Goal: Transaction & Acquisition: Book appointment/travel/reservation

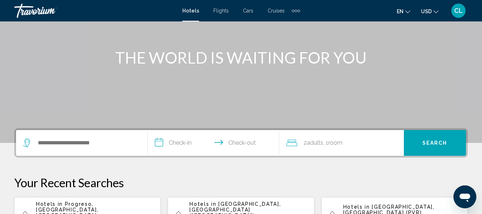
scroll to position [107, 0]
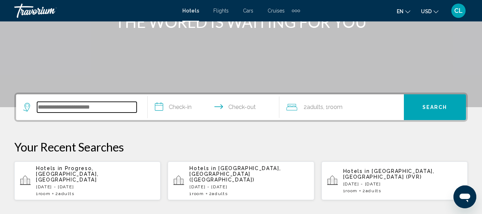
click at [40, 106] on input "Search widget" at bounding box center [87, 107] width 100 height 11
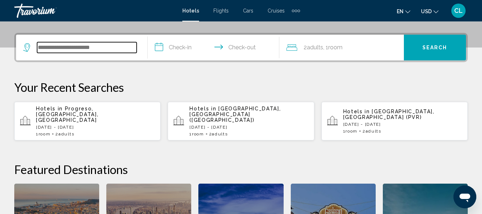
scroll to position [176, 0]
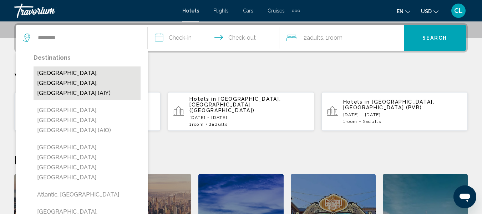
click at [88, 70] on button "[GEOGRAPHIC_DATA], [GEOGRAPHIC_DATA], [GEOGRAPHIC_DATA] (AIY)" at bounding box center [87, 83] width 107 height 34
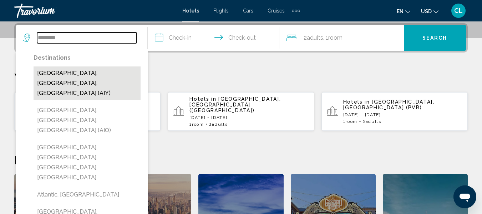
type input "**********"
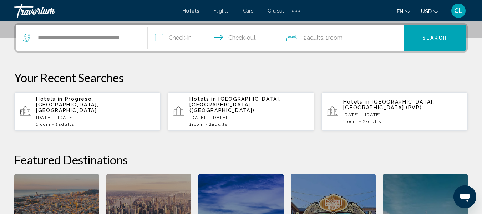
click at [160, 38] on input "**********" at bounding box center [215, 39] width 134 height 28
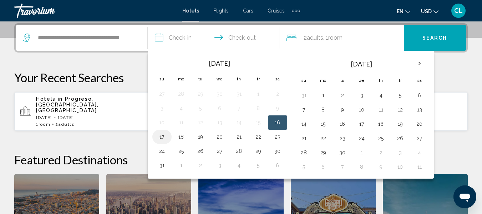
click at [162, 136] on button "17" at bounding box center [161, 137] width 11 height 10
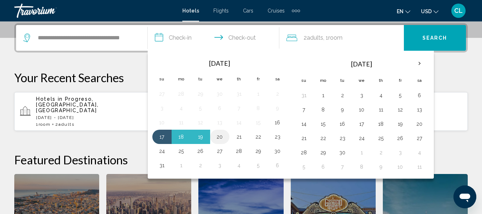
click at [219, 135] on button "20" at bounding box center [219, 137] width 11 height 10
type input "**********"
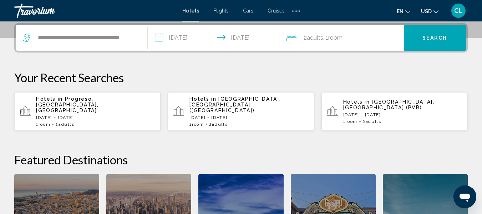
click at [440, 36] on span "Search" at bounding box center [434, 38] width 25 height 6
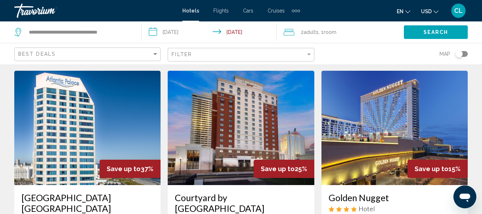
scroll to position [36, 0]
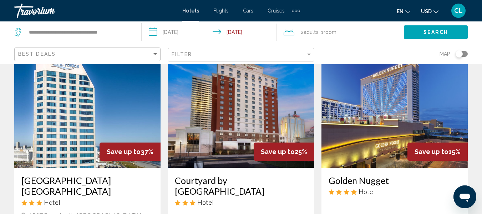
click at [155, 33] on input "**********" at bounding box center [210, 33] width 137 height 24
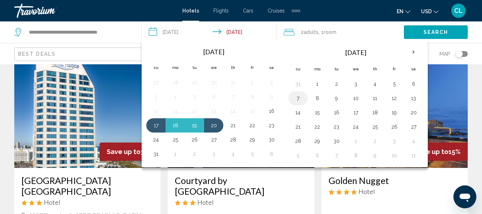
click at [298, 100] on button "7" at bounding box center [297, 98] width 11 height 10
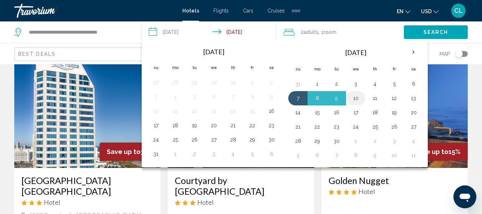
click at [355, 98] on button "10" at bounding box center [355, 98] width 11 height 10
type input "**********"
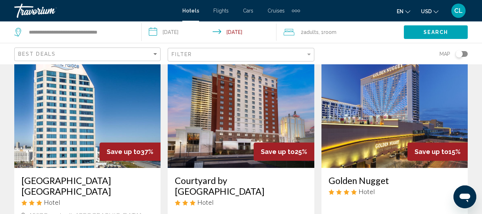
click at [419, 29] on button "Search" at bounding box center [436, 31] width 64 height 13
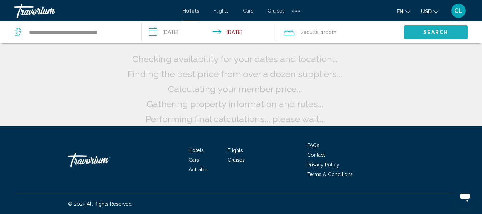
scroll to position [0, 0]
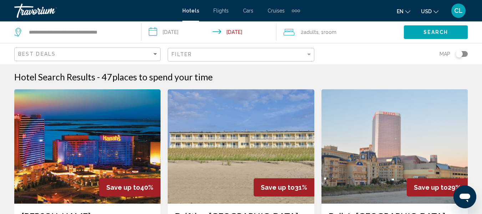
click at [430, 9] on span "USD" at bounding box center [426, 12] width 11 height 6
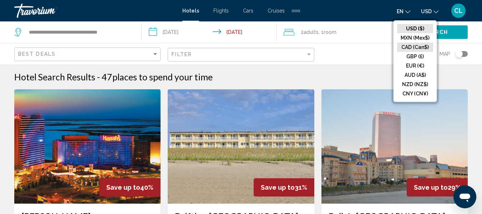
click at [409, 47] on button "CAD (Can$)" at bounding box center [415, 46] width 36 height 9
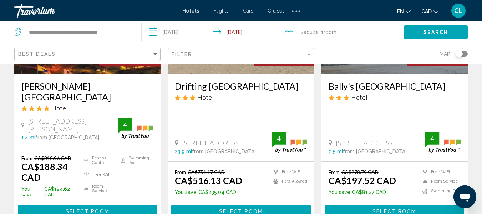
scroll to position [143, 0]
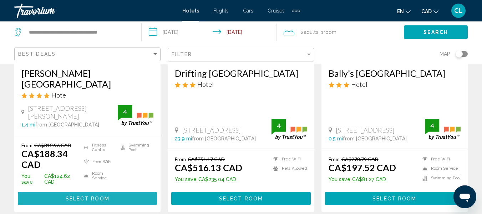
click at [98, 195] on span "Select Room" at bounding box center [88, 198] width 44 height 6
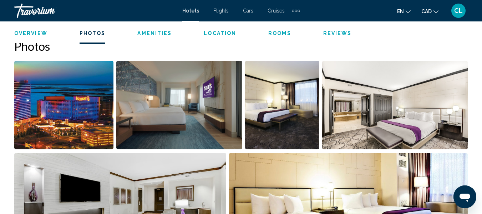
scroll to position [476, 0]
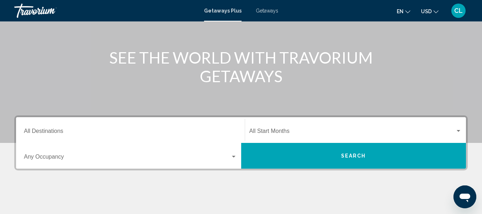
scroll to position [107, 0]
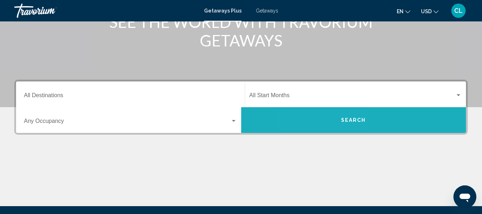
click at [327, 123] on button "Search" at bounding box center [353, 120] width 225 height 26
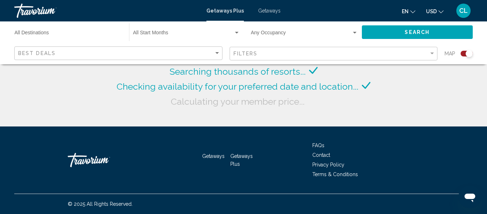
click at [435, 11] on span "USD" at bounding box center [431, 12] width 11 height 6
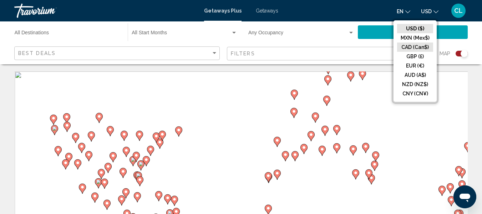
click at [413, 46] on button "CAD (Can$)" at bounding box center [415, 46] width 36 height 9
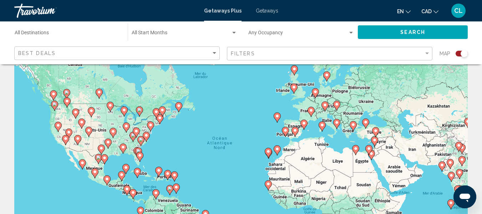
scroll to position [36, 0]
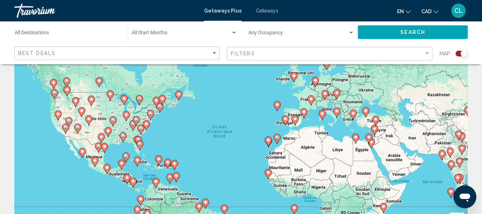
click at [140, 144] on image "Main content" at bounding box center [140, 144] width 4 height 4
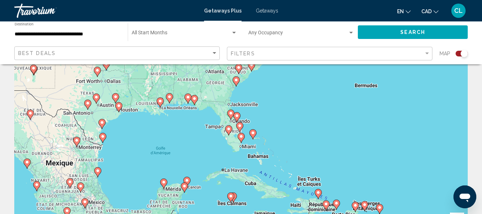
click at [236, 123] on gmp-advanced-marker "Main content" at bounding box center [239, 127] width 7 height 11
type input "**********"
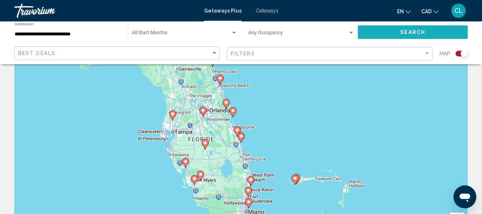
click at [406, 29] on button "Search" at bounding box center [413, 31] width 110 height 13
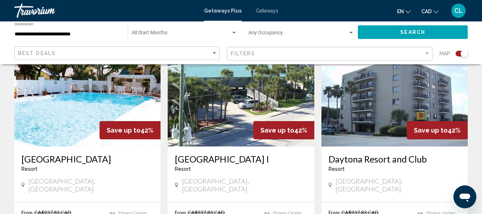
scroll to position [250, 0]
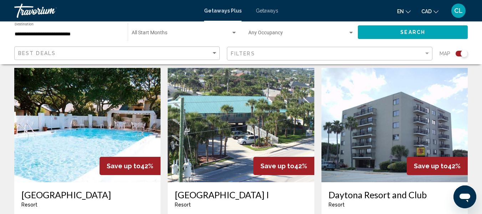
click at [107, 115] on img "Main content" at bounding box center [87, 125] width 146 height 114
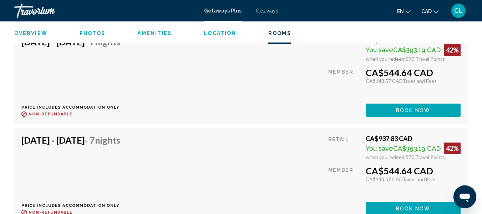
scroll to position [1653, 0]
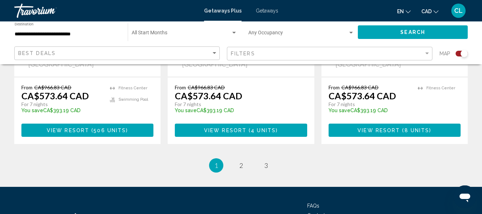
scroll to position [1177, 0]
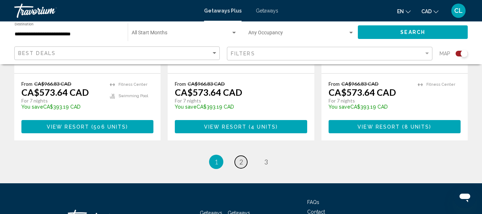
click at [239, 158] on span "2" at bounding box center [241, 162] width 4 height 8
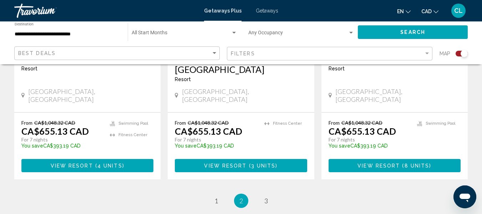
scroll to position [1177, 0]
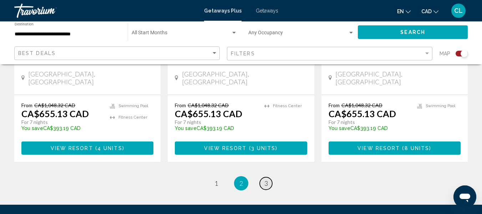
click at [265, 179] on span "3" at bounding box center [266, 183] width 4 height 8
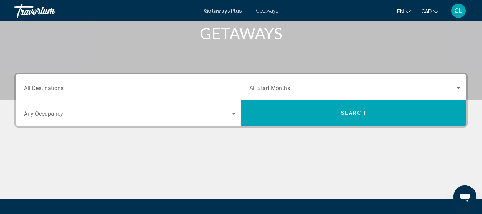
scroll to position [71, 0]
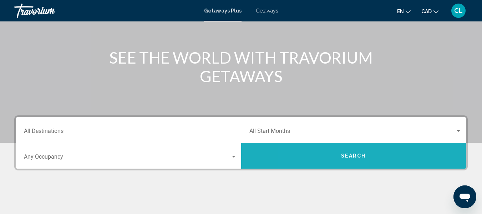
click at [327, 155] on button "Search" at bounding box center [353, 156] width 225 height 26
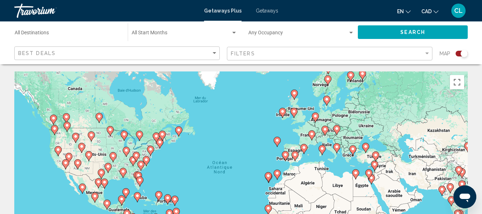
click at [159, 136] on gmp-advanced-marker "Main content" at bounding box center [162, 135] width 7 height 11
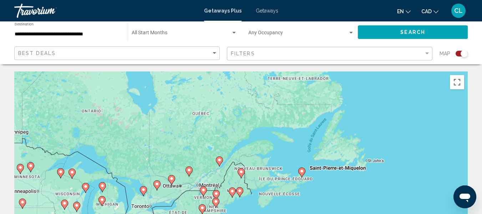
click at [236, 191] on gmp-advanced-marker "Main content" at bounding box center [239, 192] width 7 height 11
type input "**********"
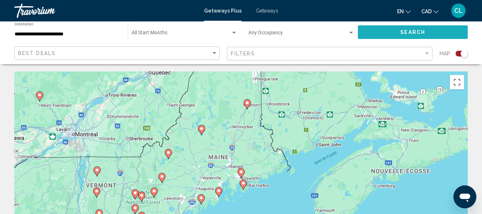
click at [405, 30] on span "Search" at bounding box center [412, 33] width 25 height 6
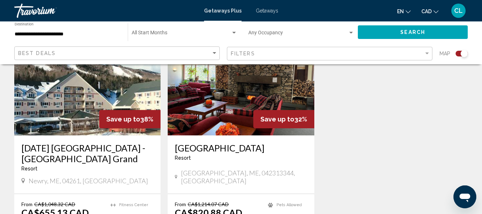
scroll to position [1070, 0]
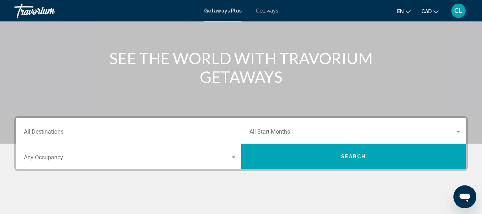
scroll to position [71, 0]
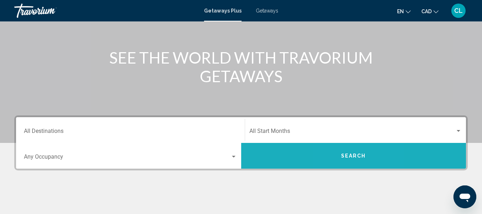
click at [345, 151] on button "Search" at bounding box center [353, 156] width 225 height 26
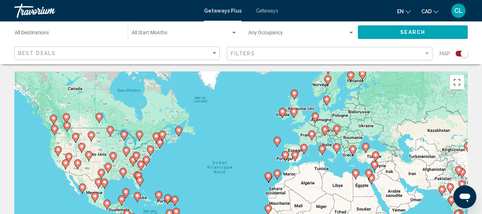
click at [311, 133] on image "Main content" at bounding box center [312, 134] width 4 height 4
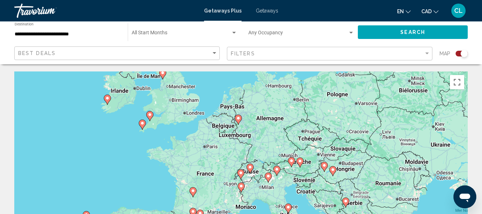
scroll to position [36, 0]
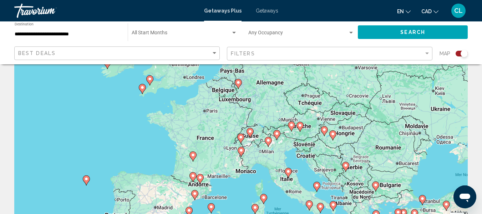
click at [201, 175] on image "Main content" at bounding box center [200, 177] width 4 height 4
type input "**********"
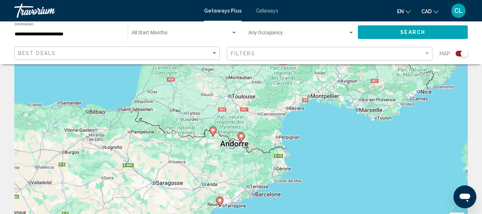
click at [400, 28] on button "Search" at bounding box center [413, 31] width 110 height 13
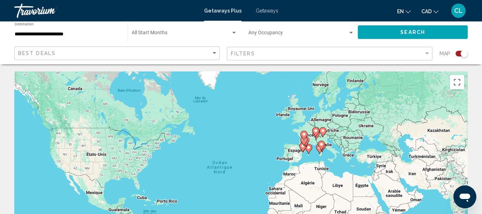
click at [401, 31] on span "Search" at bounding box center [412, 33] width 25 height 6
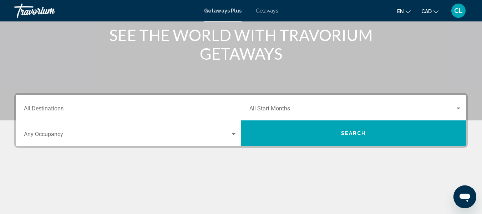
scroll to position [107, 0]
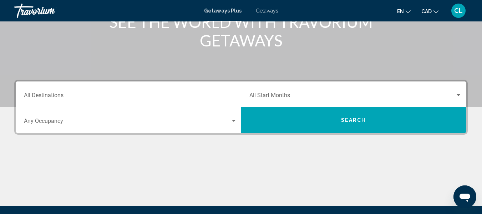
click at [319, 122] on button "Search" at bounding box center [353, 120] width 225 height 26
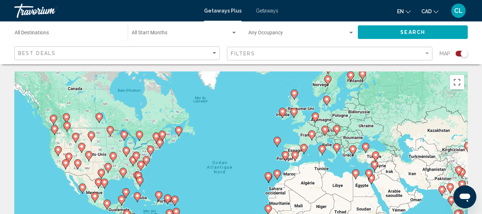
click at [179, 131] on image "Main content" at bounding box center [179, 130] width 4 height 4
type input "**********"
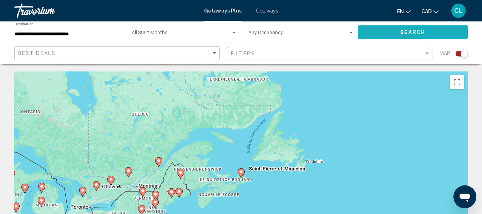
click at [397, 32] on button "Search" at bounding box center [413, 31] width 110 height 13
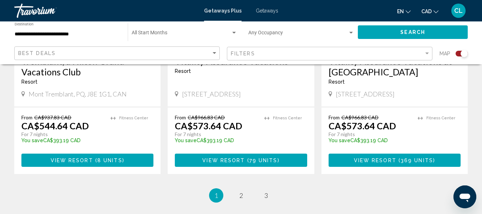
scroll to position [1213, 0]
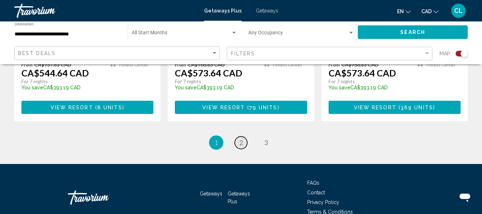
click at [241, 138] on span "2" at bounding box center [241, 142] width 4 height 8
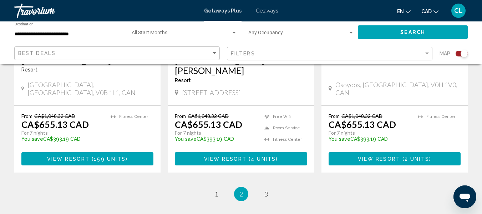
scroll to position [1177, 0]
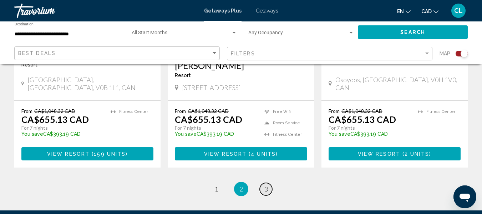
click at [266, 185] on span "3" at bounding box center [266, 189] width 4 height 8
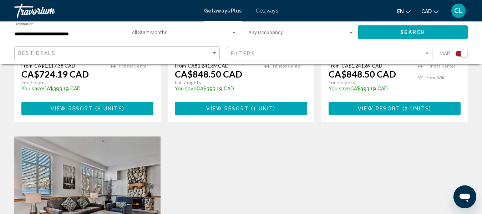
scroll to position [428, 0]
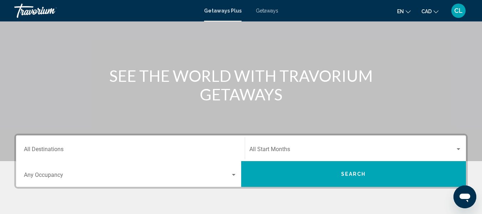
scroll to position [36, 0]
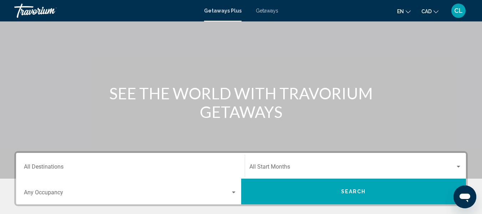
click at [348, 187] on button "Search" at bounding box center [353, 191] width 225 height 26
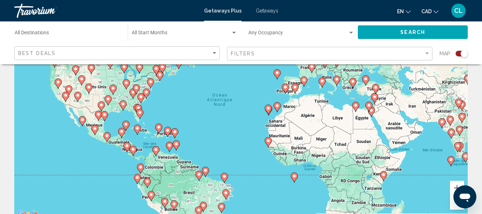
scroll to position [71, 0]
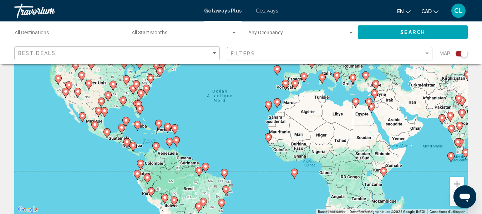
click at [143, 124] on div "Pour activer le glissement avec le clavier, appuyez sur Alt+Entrée. Une fois ce…" at bounding box center [240, 107] width 453 height 214
click at [152, 129] on div "Pour activer le glissement avec le clavier, appuyez sur Alt+Entrée. Une fois ce…" at bounding box center [240, 107] width 453 height 214
click at [163, 128] on div "Pour activer le glissement avec le clavier, appuyez sur Alt+Entrée. Une fois ce…" at bounding box center [240, 107] width 453 height 214
click at [161, 137] on div "Pour activer le glissement avec le clavier, appuyez sur Alt+Entrée. Une fois ce…" at bounding box center [240, 107] width 453 height 214
click at [127, 123] on icon "Main content" at bounding box center [125, 121] width 6 height 9
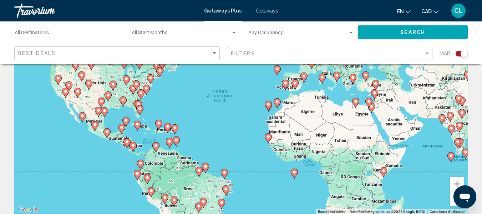
type input "**********"
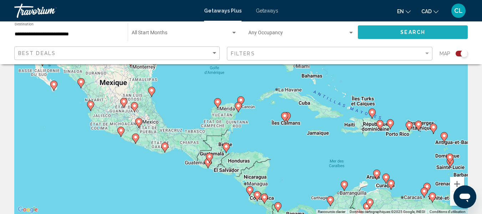
click at [402, 31] on span "Search" at bounding box center [412, 33] width 25 height 6
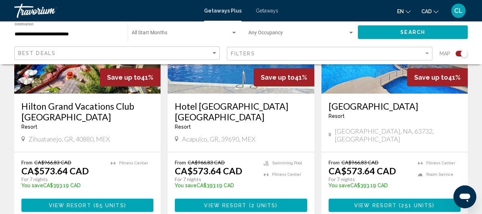
scroll to position [1177, 0]
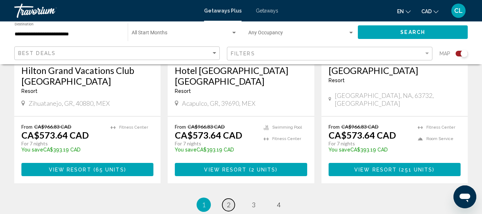
click at [231, 198] on link "page 2" at bounding box center [228, 204] width 12 height 12
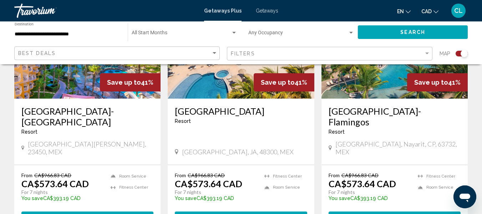
scroll to position [606, 0]
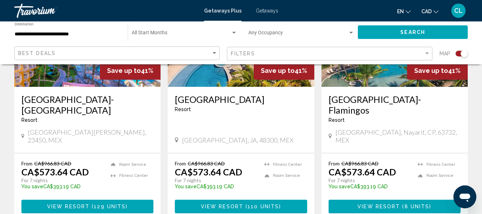
click at [396, 204] on span "View Resort" at bounding box center [378, 207] width 42 height 6
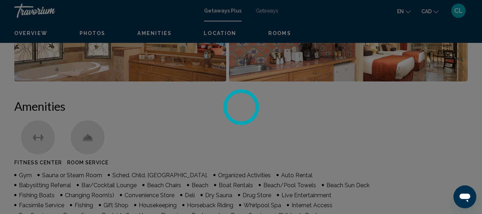
scroll to position [84, 0]
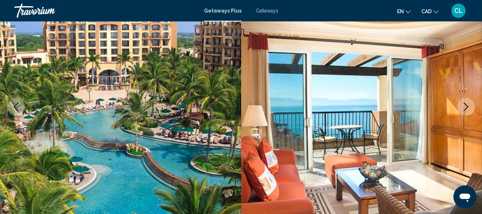
click at [464, 104] on icon "Next image" at bounding box center [465, 106] width 9 height 9
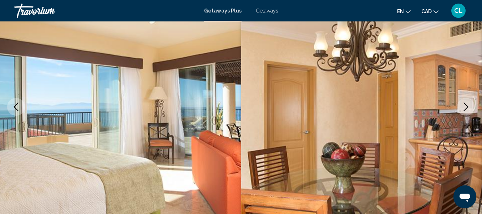
click at [464, 104] on icon "Next image" at bounding box center [465, 106] width 9 height 9
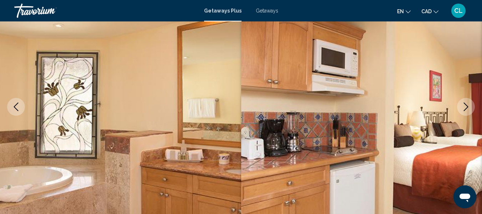
click at [464, 104] on icon "Next image" at bounding box center [465, 106] width 9 height 9
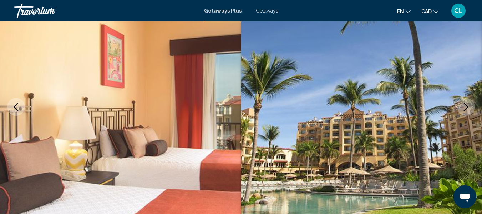
click at [464, 104] on icon "Next image" at bounding box center [465, 106] width 9 height 9
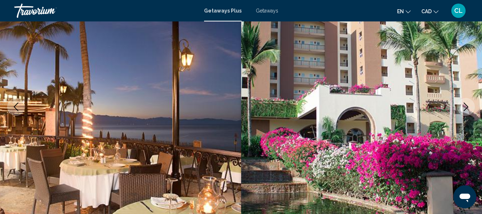
click at [464, 104] on icon "Next image" at bounding box center [465, 106] width 9 height 9
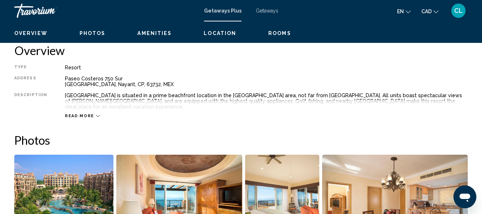
scroll to position [369, 0]
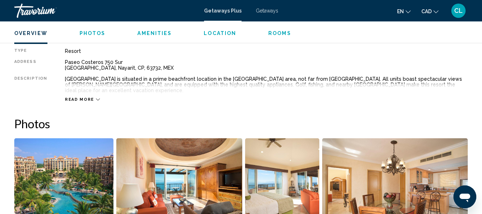
click at [96, 100] on icon "Main content" at bounding box center [98, 99] width 4 height 4
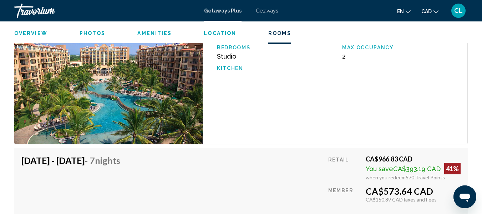
scroll to position [1368, 0]
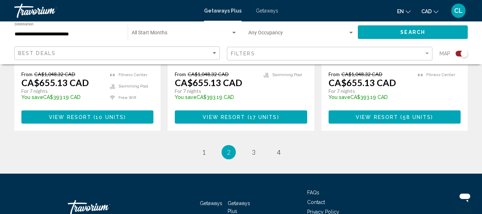
scroll to position [1213, 0]
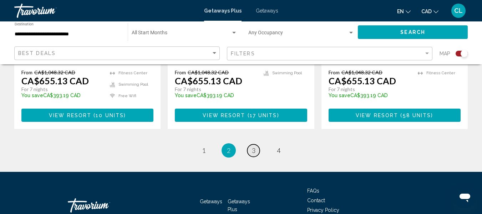
click at [252, 146] on span "3" at bounding box center [254, 150] width 4 height 8
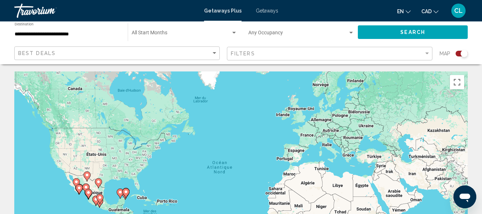
click at [251, 193] on div "Pour activer le glissement avec le clavier, appuyez sur Alt+Entrée. Une fois ce…" at bounding box center [240, 178] width 453 height 214
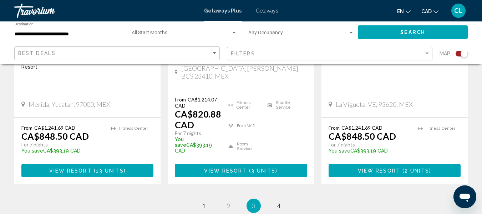
scroll to position [1177, 0]
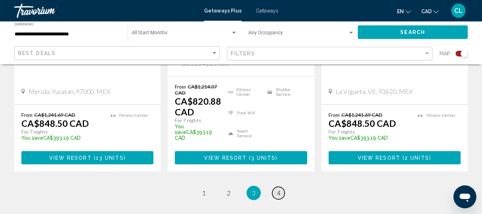
click at [279, 189] on span "4" at bounding box center [279, 193] width 4 height 8
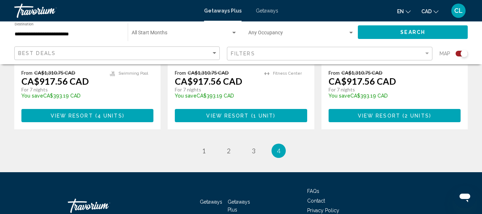
scroll to position [428, 0]
